Goal: Transaction & Acquisition: Purchase product/service

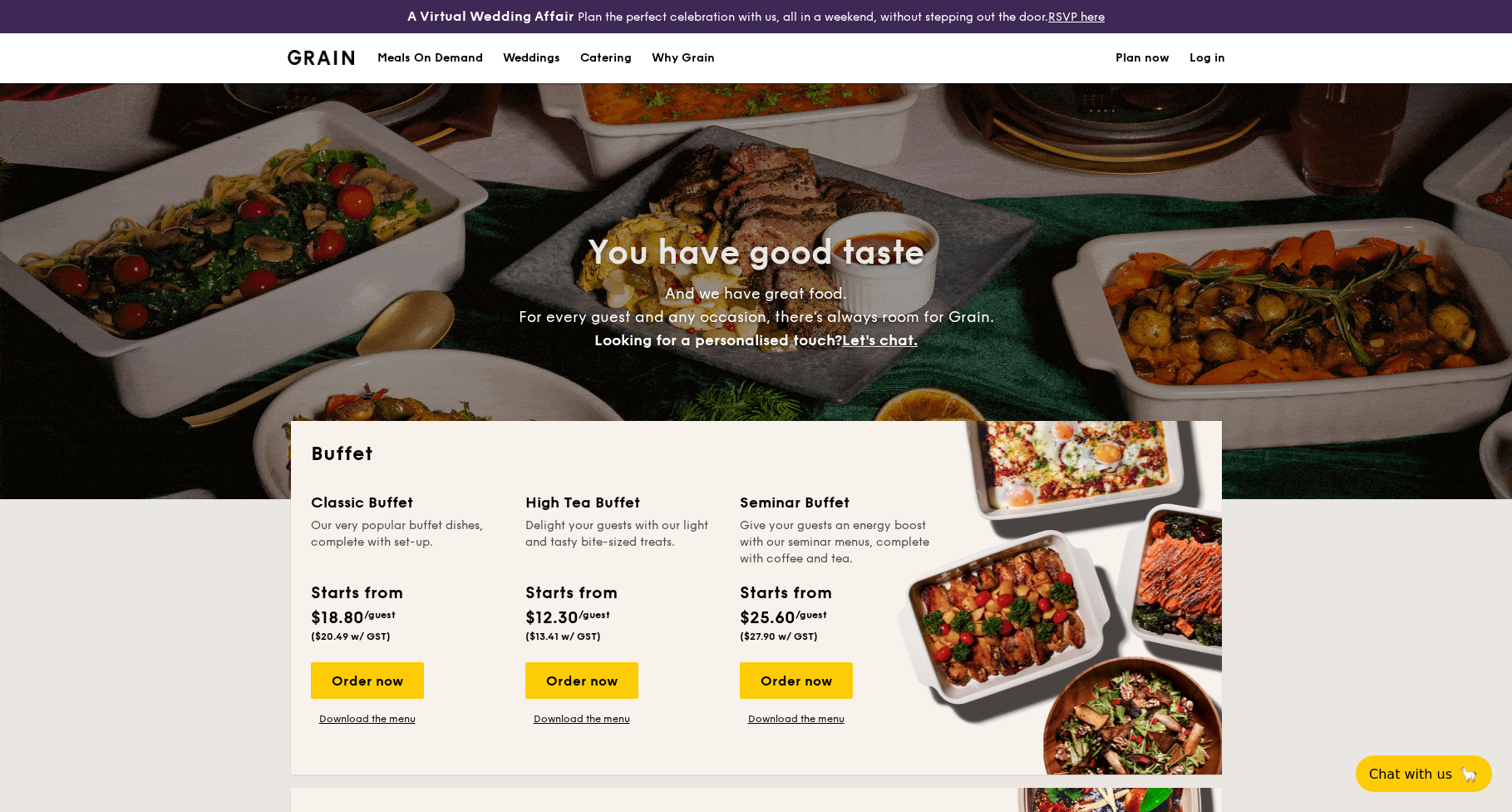
select select
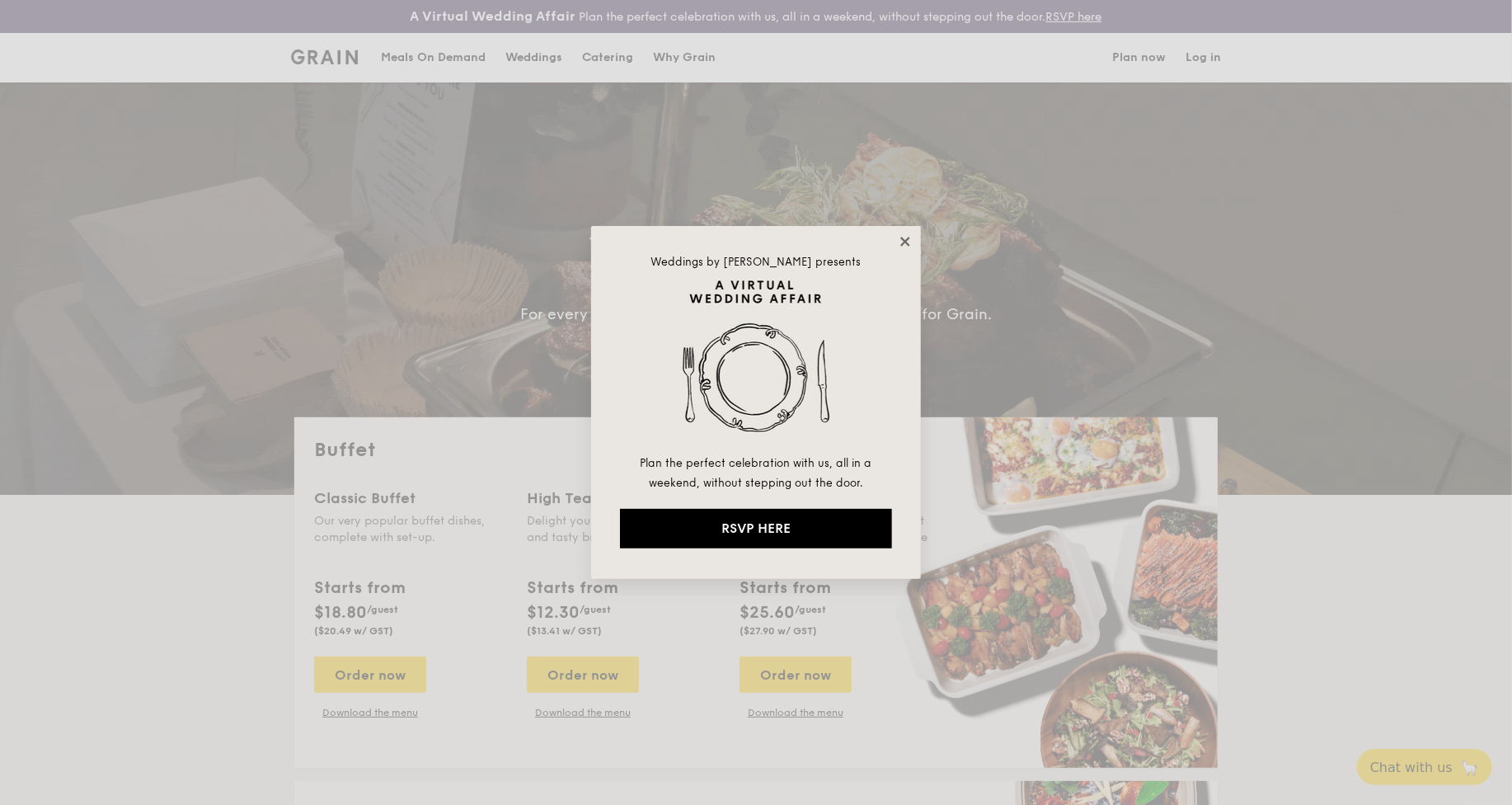
click at [904, 243] on icon at bounding box center [905, 241] width 9 height 9
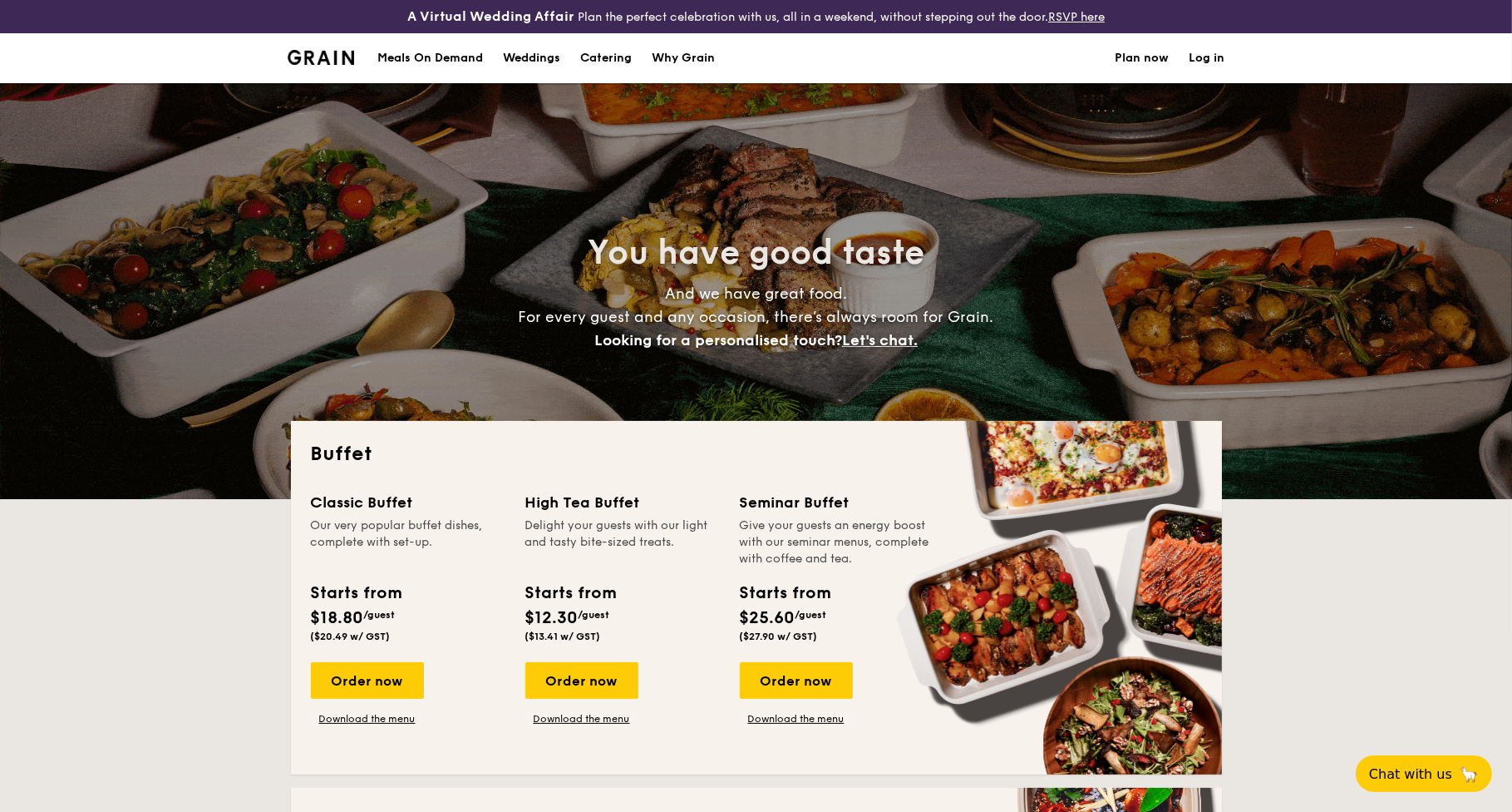
click at [530, 14] on h4 "A Virtual Wedding Affair" at bounding box center [490, 16] width 167 height 20
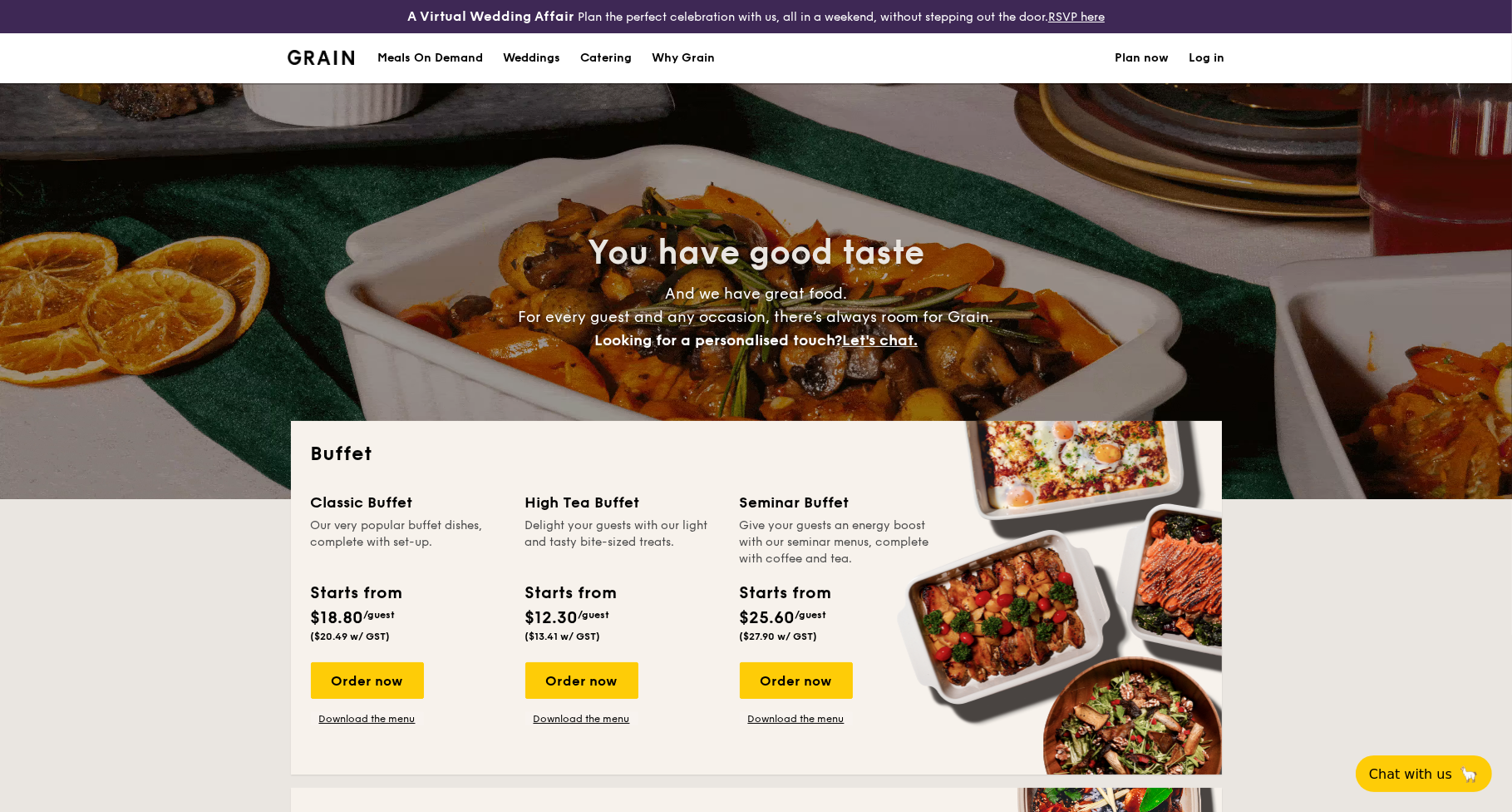
click at [531, 51] on div "Weddings" at bounding box center [532, 58] width 58 height 50
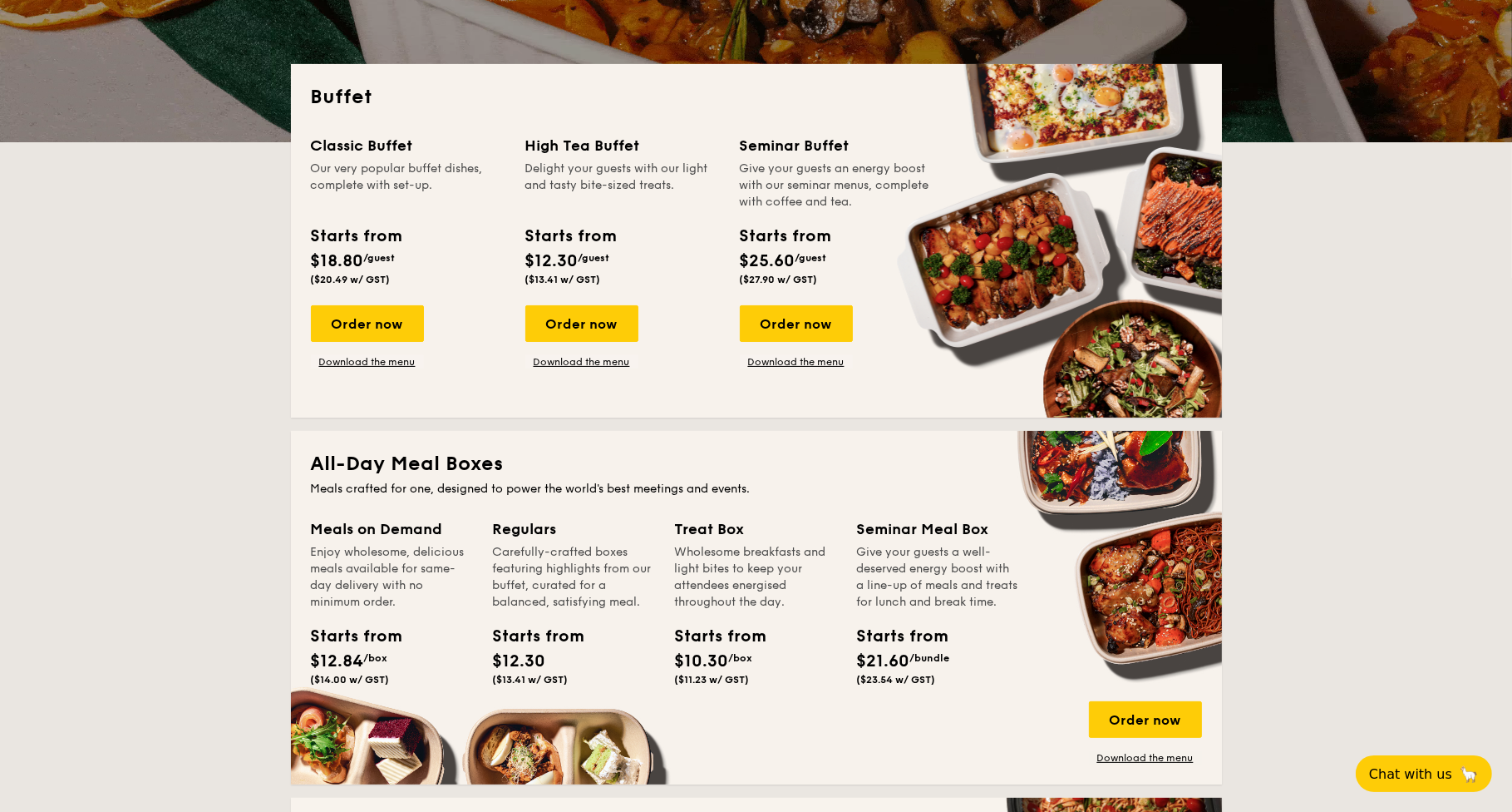
scroll to position [415, 0]
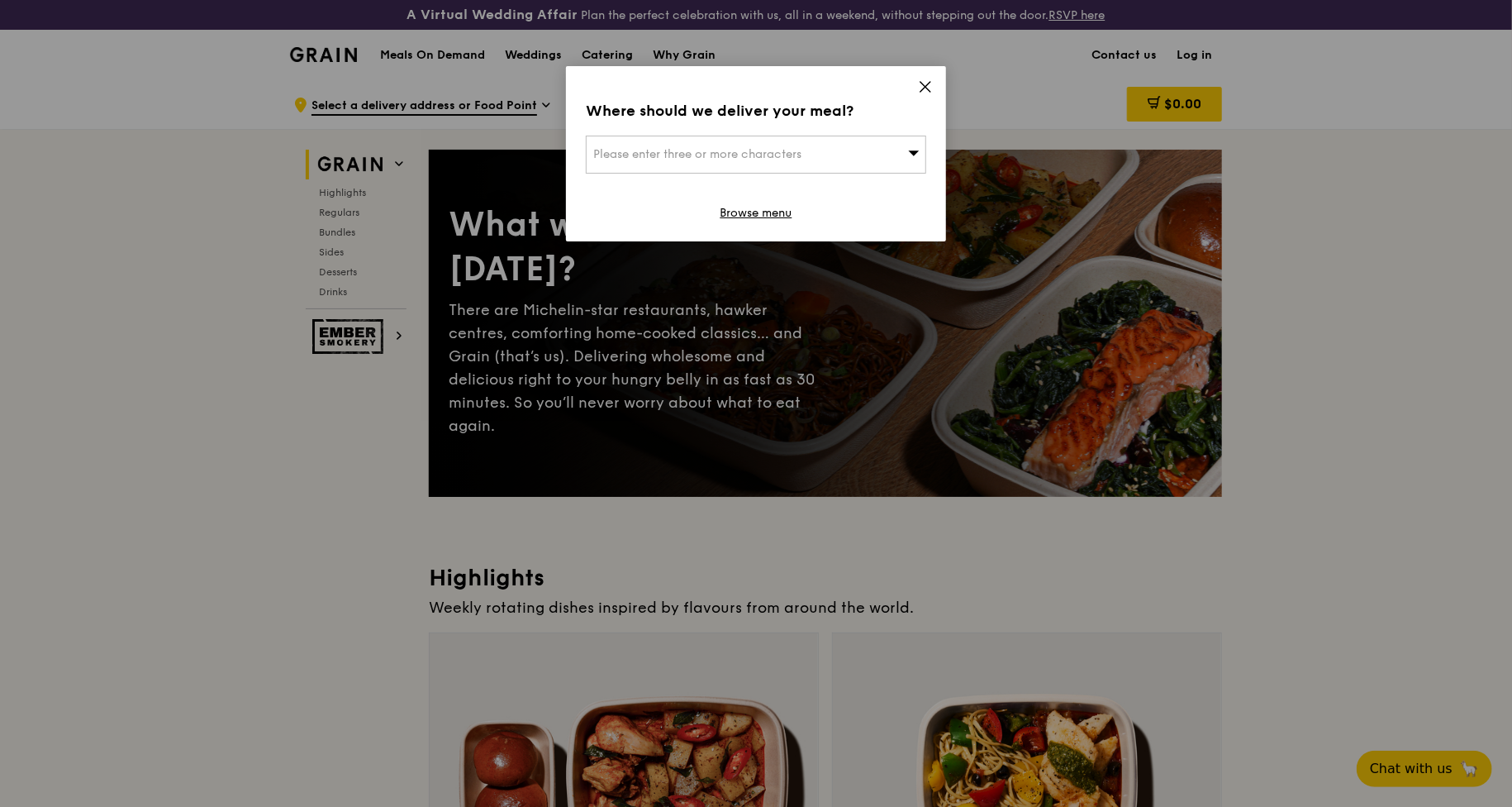
click at [827, 141] on div "Please enter three or more characters" at bounding box center [756, 154] width 340 height 38
click at [826, 148] on input "search" at bounding box center [756, 154] width 338 height 37
click at [917, 79] on div "Where should we deliver your meal? Please enter three or more characters Please…" at bounding box center [756, 154] width 380 height 175
click at [779, 214] on link "Browse menu" at bounding box center [756, 213] width 72 height 16
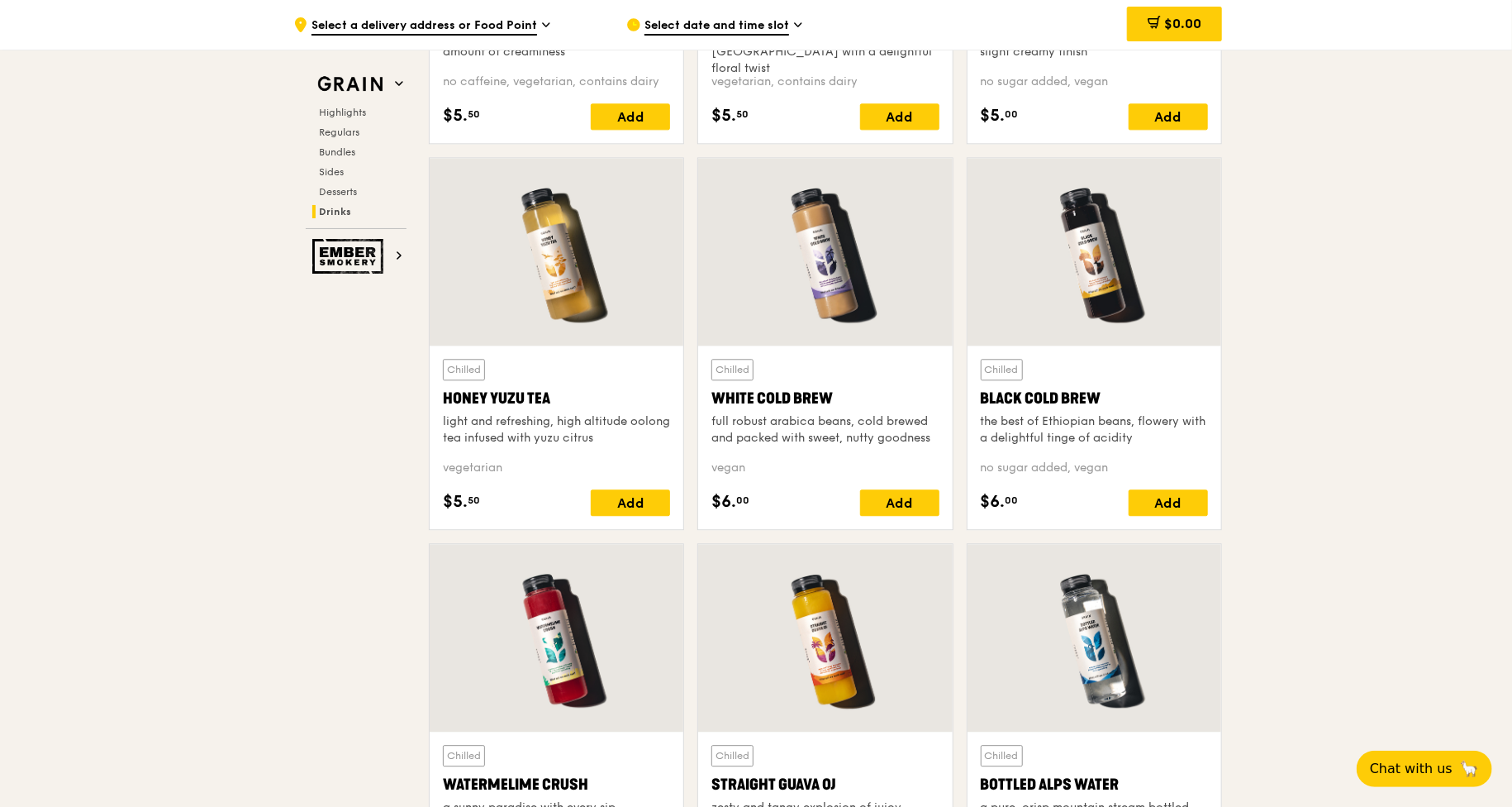
scroll to position [6085, 0]
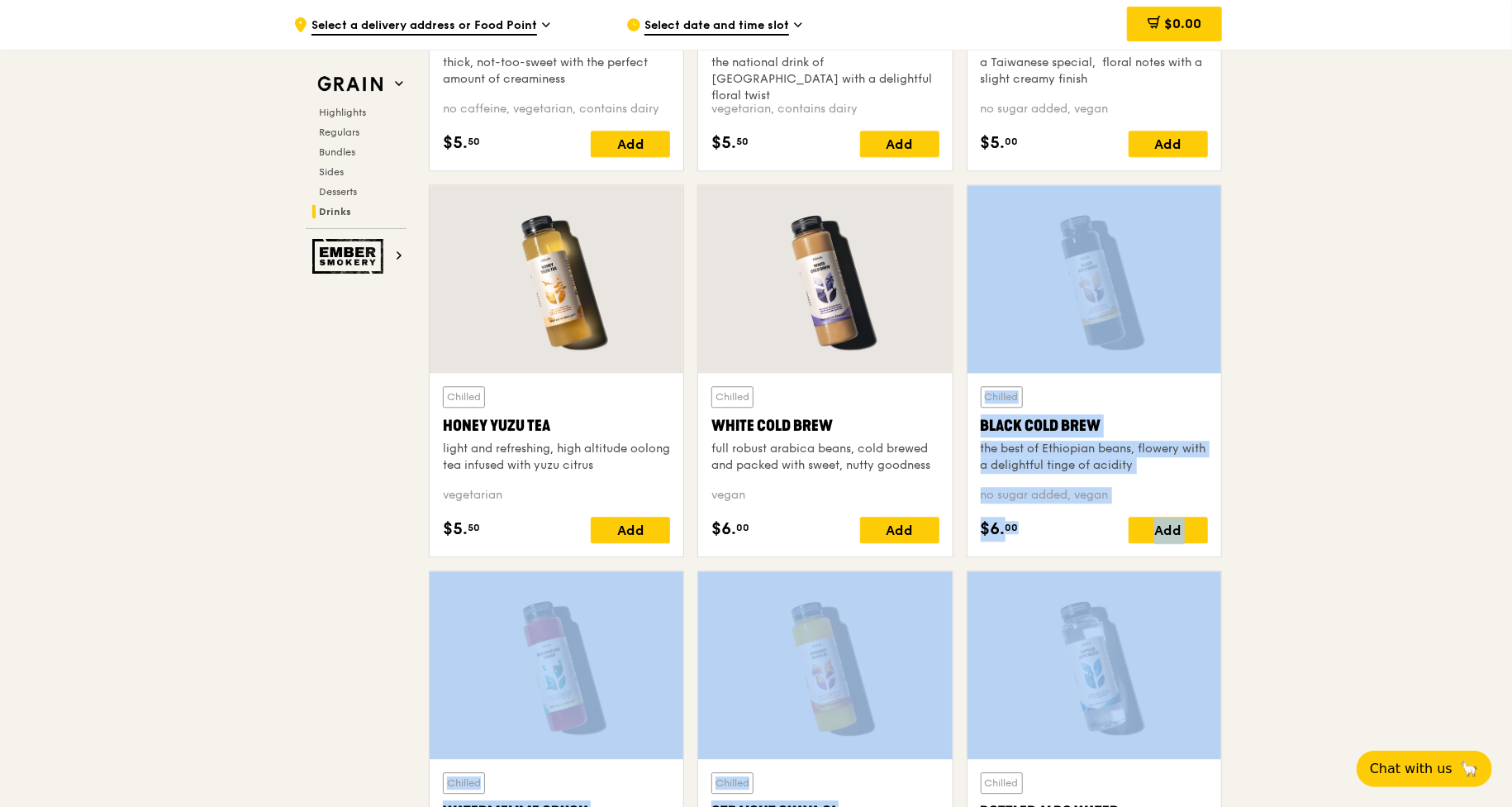
drag, startPoint x: 1511, startPoint y: 673, endPoint x: 1520, endPoint y: 333, distance: 340.1
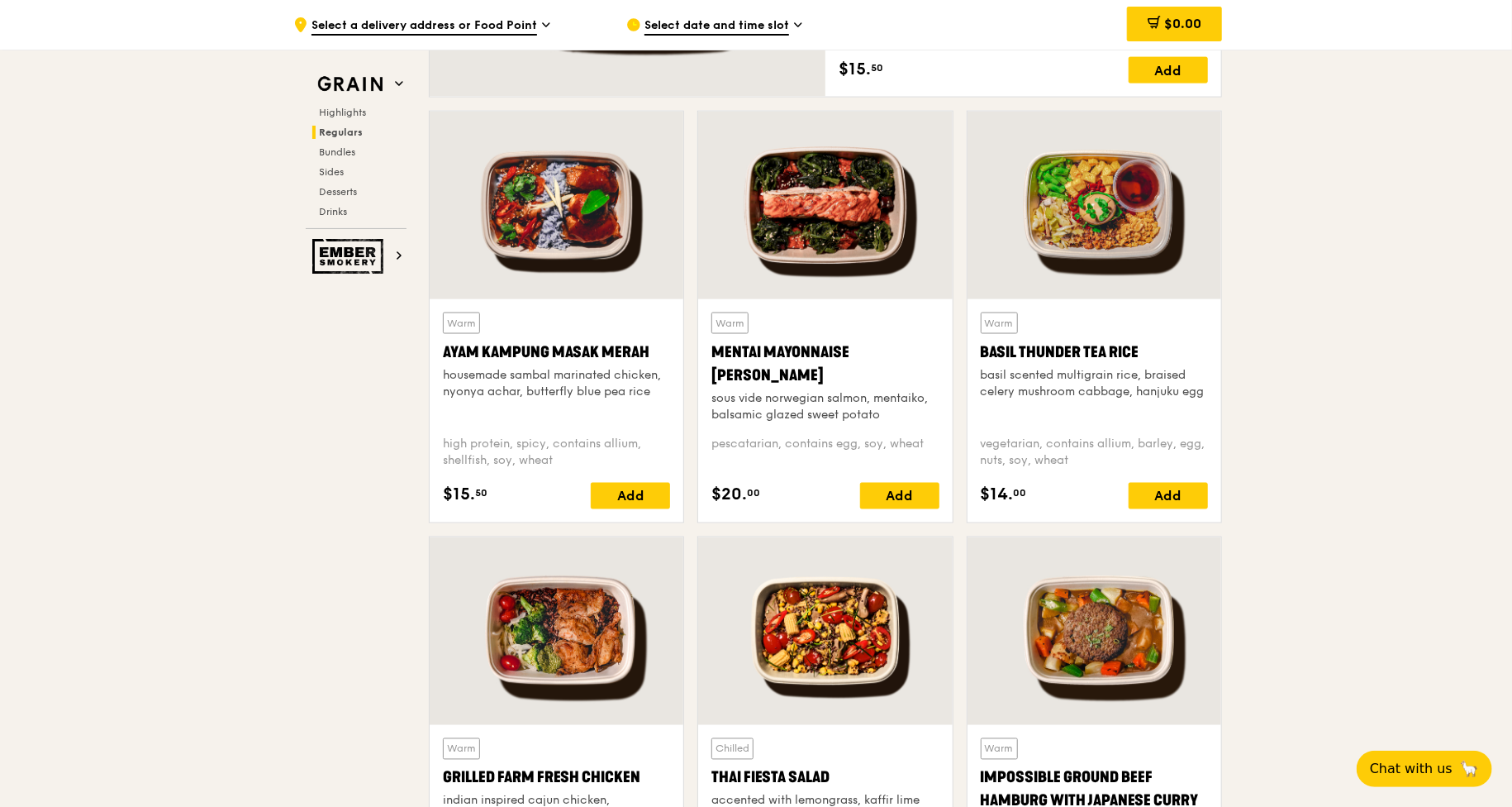
scroll to position [1270, 0]
